Goal: Transaction & Acquisition: Purchase product/service

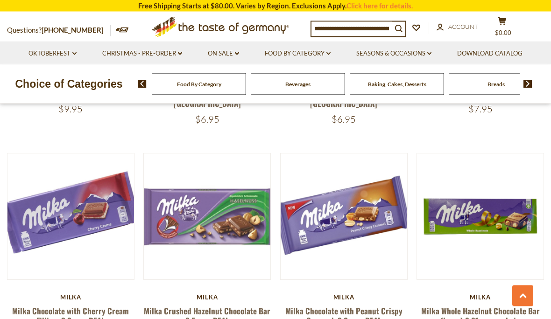
scroll to position [1152, 0]
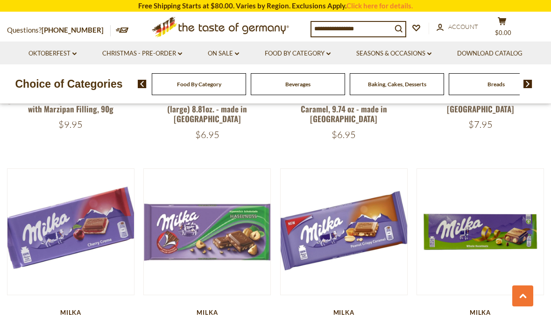
click at [332, 80] on button "Quick View" at bounding box center [343, 69] width 63 height 21
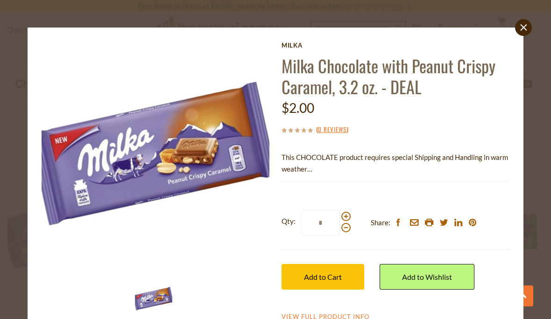
click at [307, 277] on span "Add to Cart" at bounding box center [323, 277] width 38 height 9
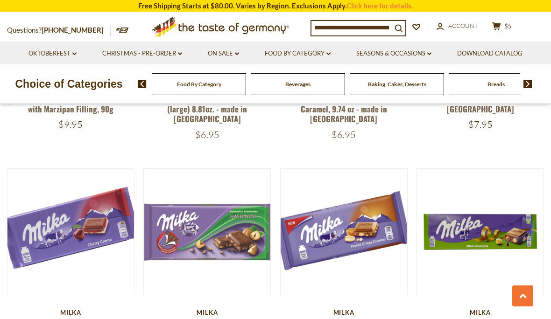
click at [195, 80] on button "Quick View" at bounding box center [206, 69] width 63 height 21
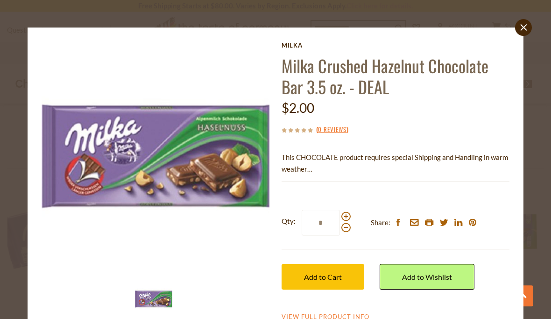
click at [297, 275] on button "Add to Cart" at bounding box center [322, 277] width 83 height 26
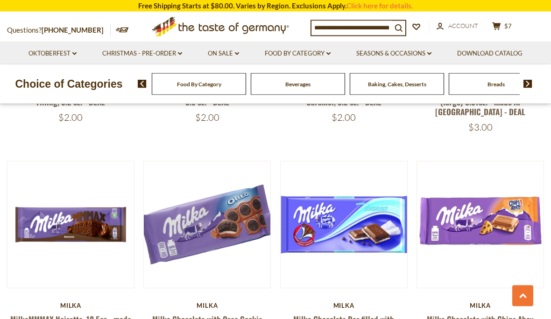
scroll to position [1387, 0]
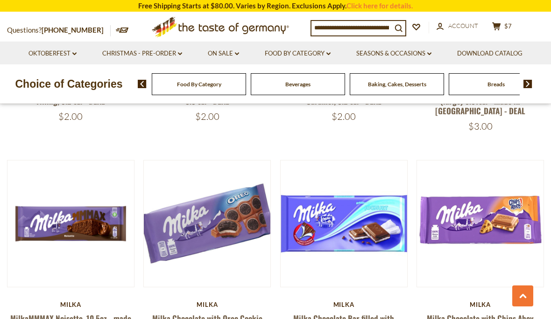
click at [197, 72] on button "Quick View" at bounding box center [206, 61] width 63 height 21
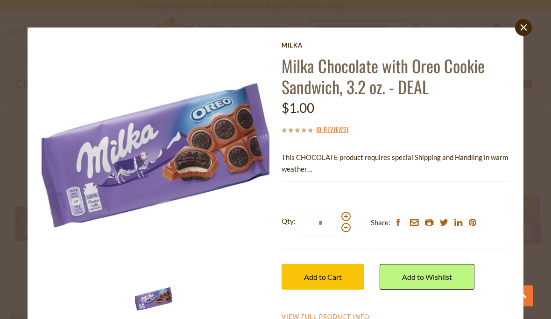
click at [295, 274] on button "Add to Cart" at bounding box center [322, 277] width 83 height 26
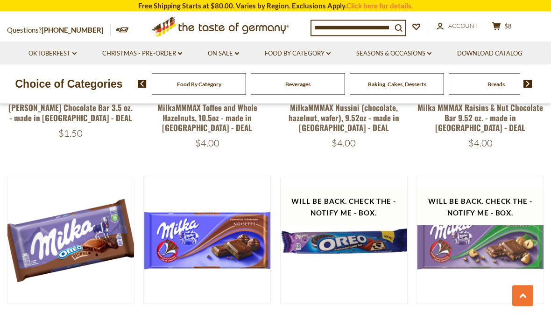
scroll to position [1830, 0]
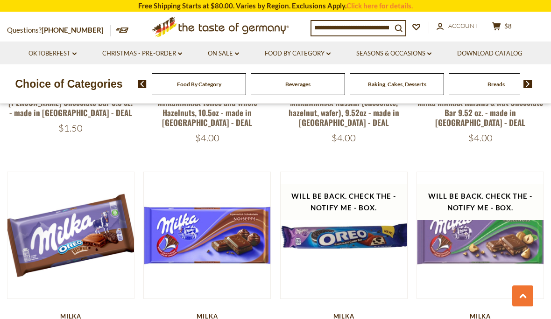
click at [67, 83] on button "Quick View" at bounding box center [70, 72] width 63 height 21
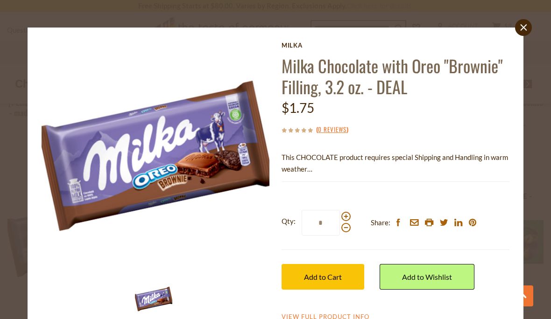
click at [323, 277] on span "Add to Cart" at bounding box center [323, 277] width 38 height 9
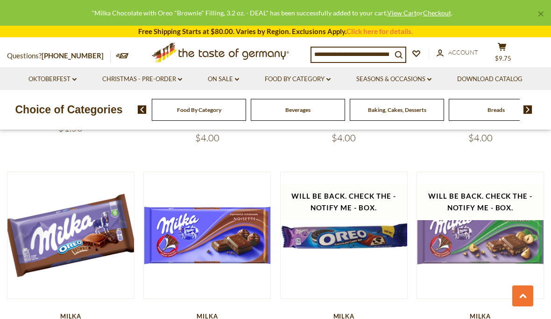
click at [197, 83] on button "Quick View" at bounding box center [206, 72] width 63 height 21
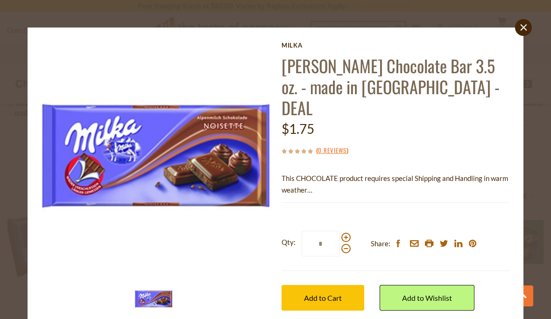
click at [303, 285] on button "Add to Cart" at bounding box center [322, 298] width 83 height 26
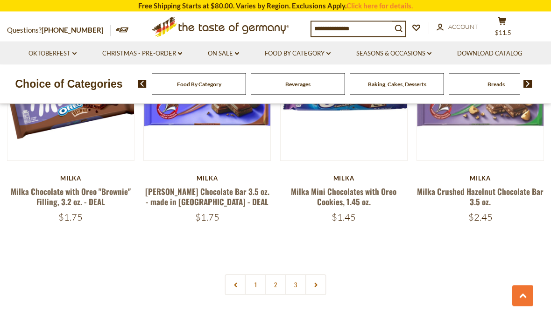
scroll to position [1968, 0]
click at [316, 283] on icon at bounding box center [316, 285] width 6 height 5
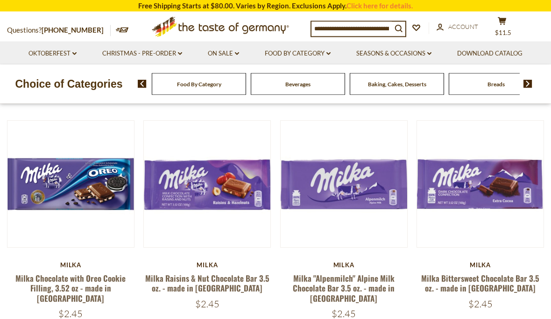
scroll to position [73, 0]
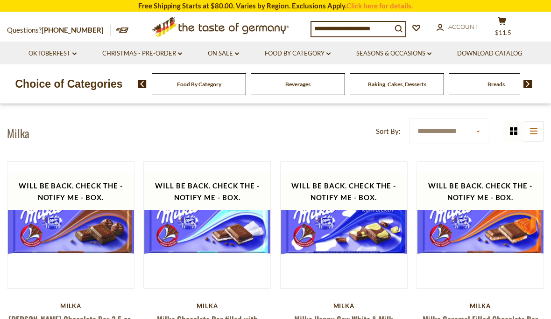
scroll to position [0, 0]
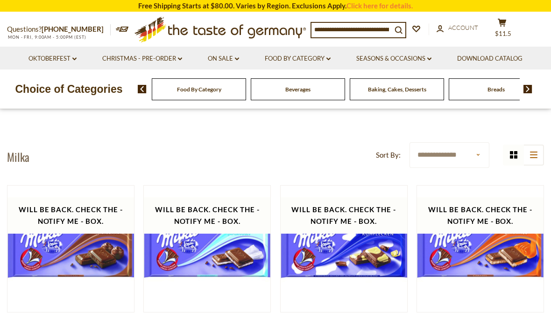
click at [496, 34] on button "cart $11.5" at bounding box center [502, 29] width 28 height 23
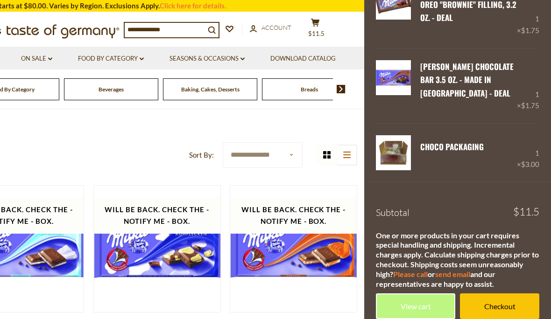
scroll to position [300, 0]
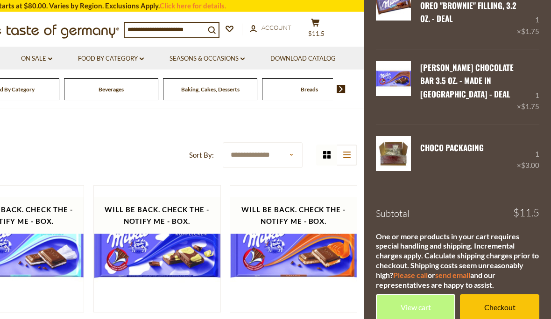
click at [402, 296] on link "View cart" at bounding box center [415, 307] width 79 height 26
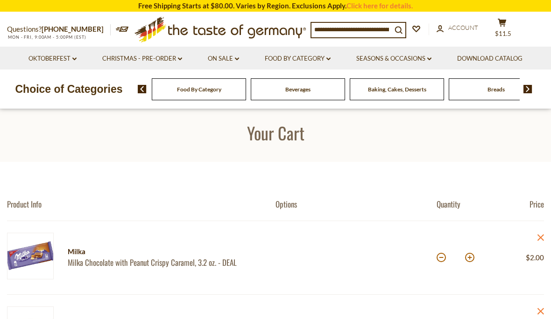
click at [437, 261] on button at bounding box center [440, 257] width 9 height 9
type input "*"
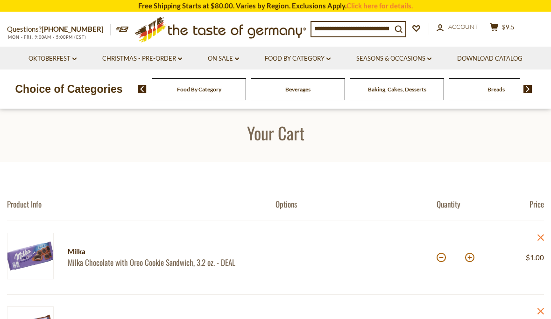
click at [438, 261] on button at bounding box center [440, 257] width 9 height 9
type input "*"
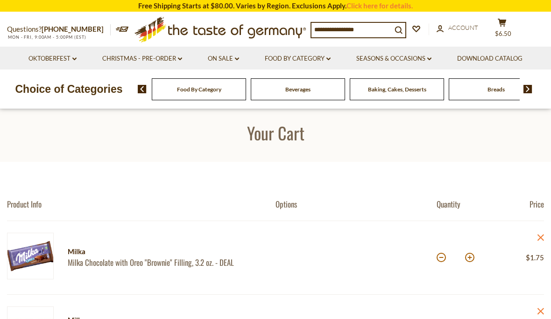
click at [441, 258] on button at bounding box center [440, 257] width 9 height 9
type input "*"
